Goal: Find contact information: Find contact information

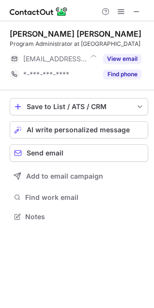
scroll to position [4, 4]
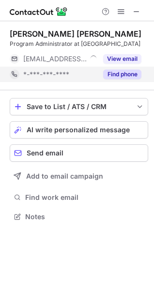
click at [115, 74] on button "Find phone" at bounding box center [122, 75] width 38 height 10
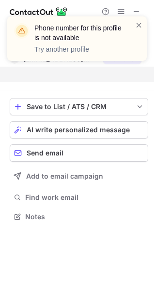
scroll to position [194, 154]
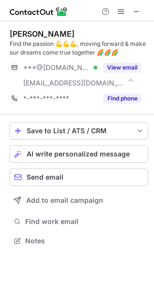
scroll to position [234, 154]
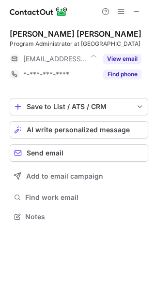
scroll to position [4, 4]
